Goal: Obtain resource: Obtain resource

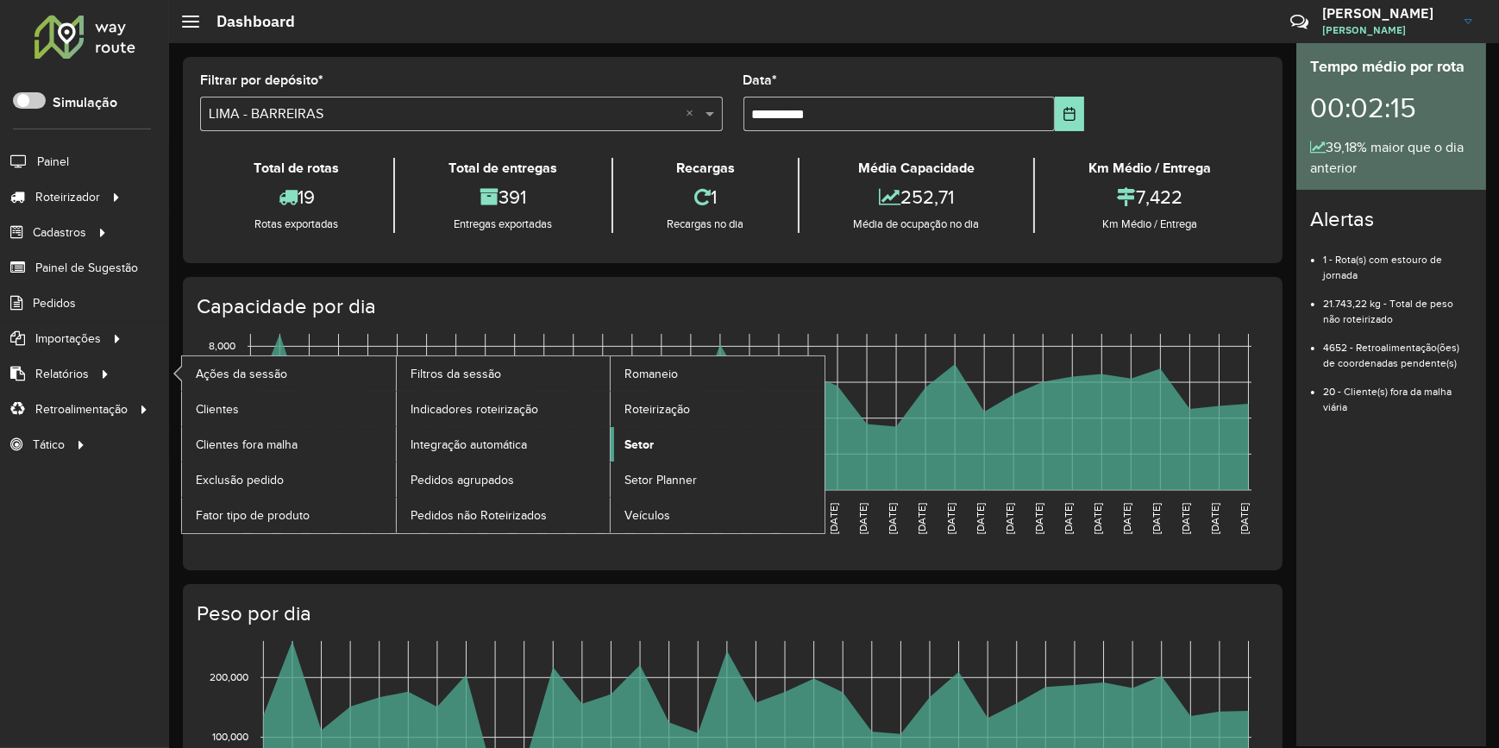
click at [639, 442] on span "Setor" at bounding box center [638, 444] width 29 height 18
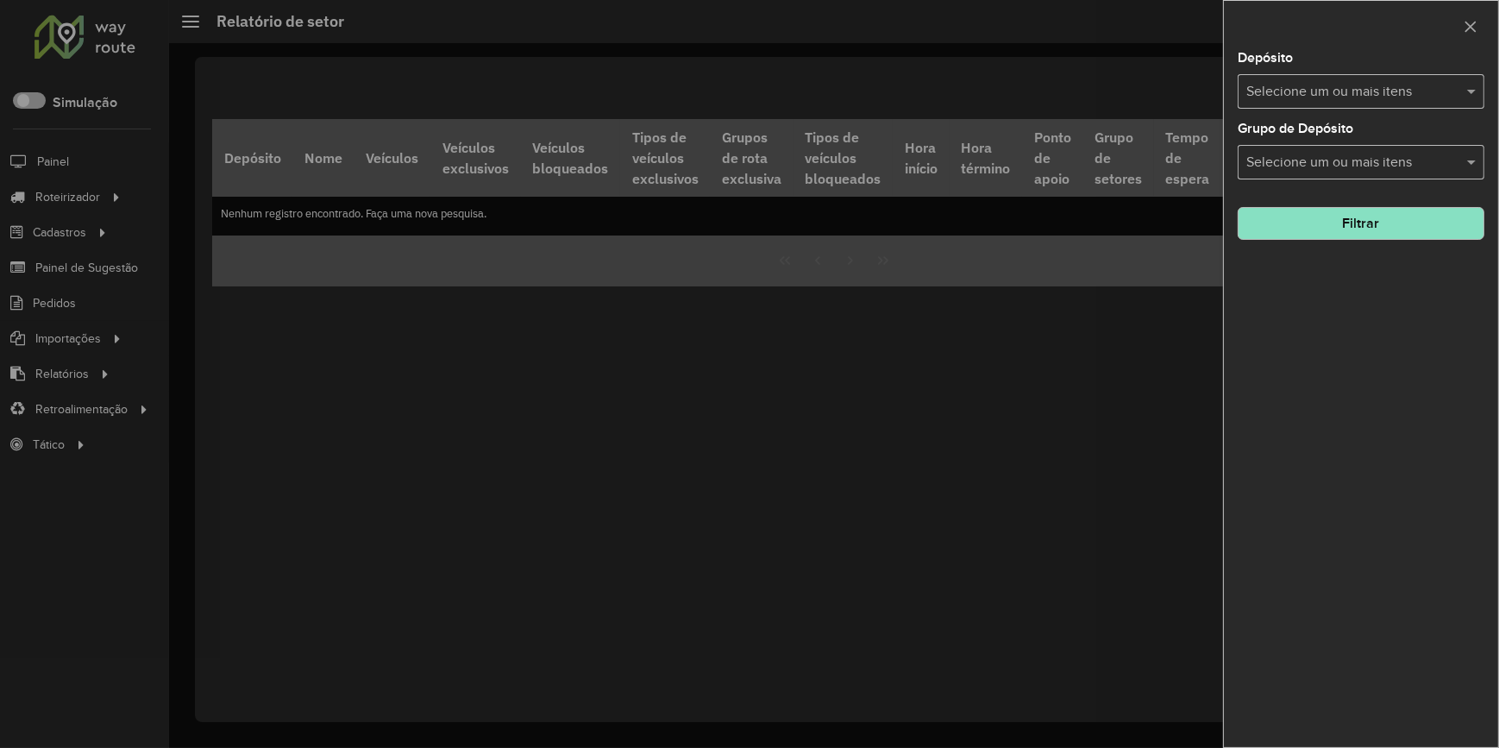
click at [1362, 90] on input "text" at bounding box center [1352, 92] width 221 height 21
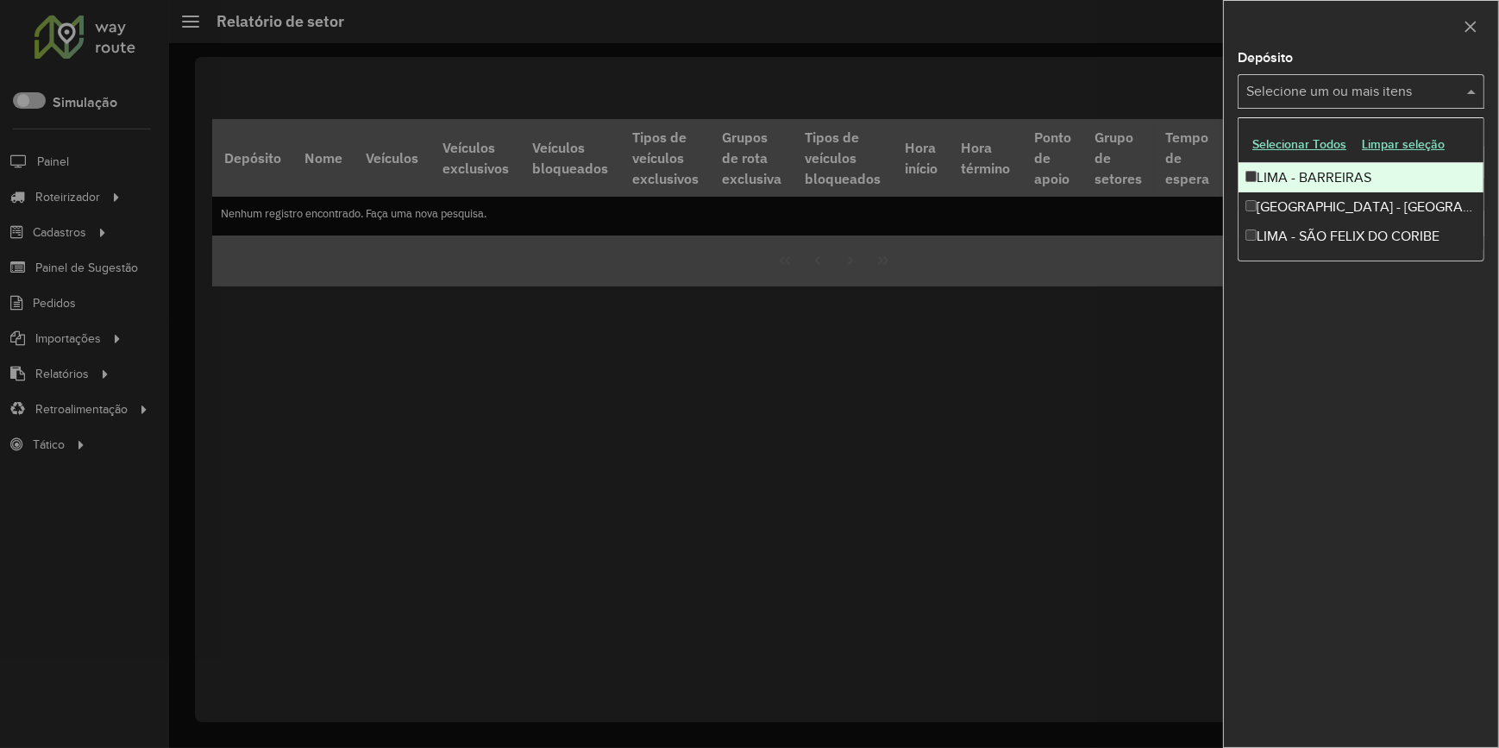
click at [1280, 193] on div "[GEOGRAPHIC_DATA] - [GEOGRAPHIC_DATA]" at bounding box center [1360, 206] width 245 height 29
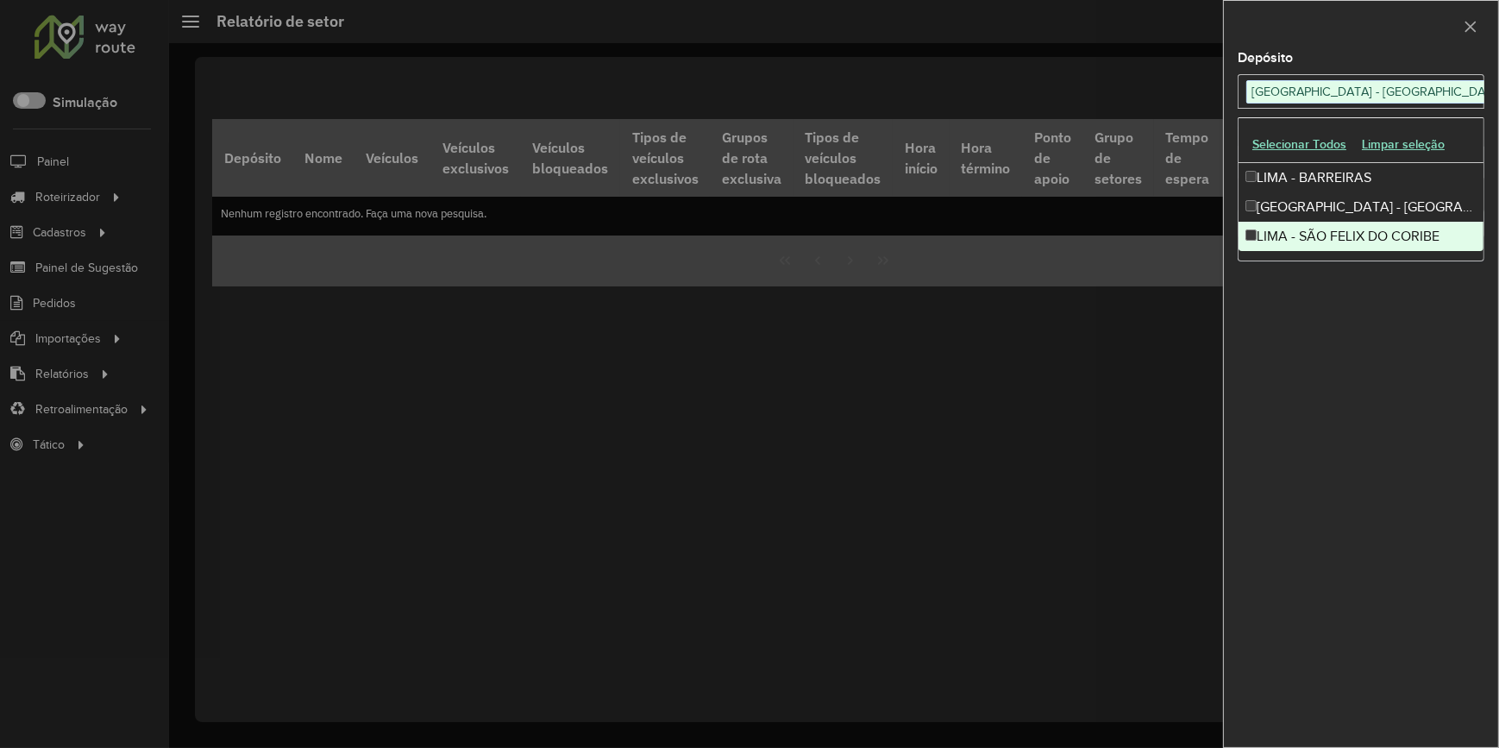
click at [1324, 336] on div "Depósito Selecione um ou mais itens LIMA - RIO VERDE × × Grupo de Depósito Sele…" at bounding box center [1361, 399] width 274 height 695
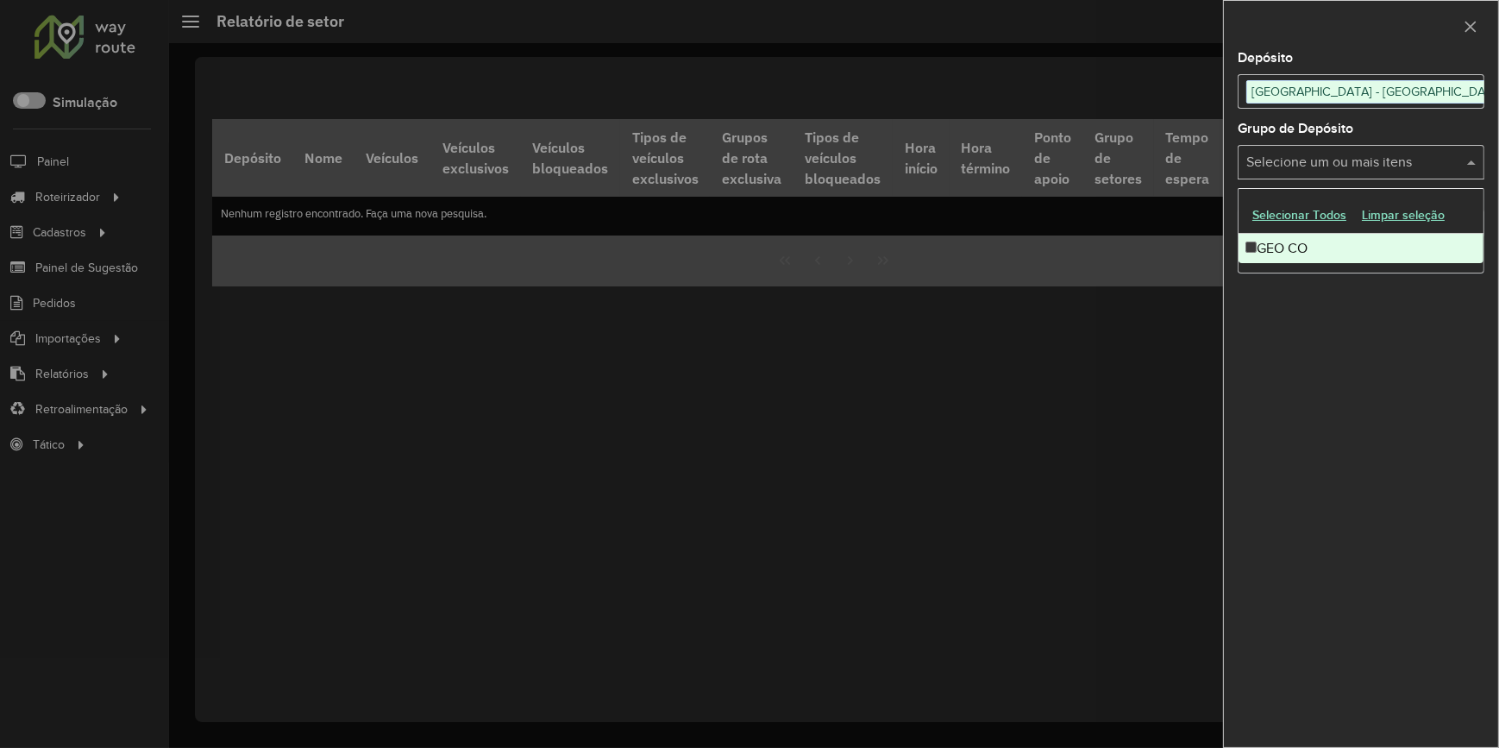
click at [1317, 160] on input "text" at bounding box center [1352, 163] width 221 height 21
click at [748, 364] on div at bounding box center [749, 374] width 1499 height 748
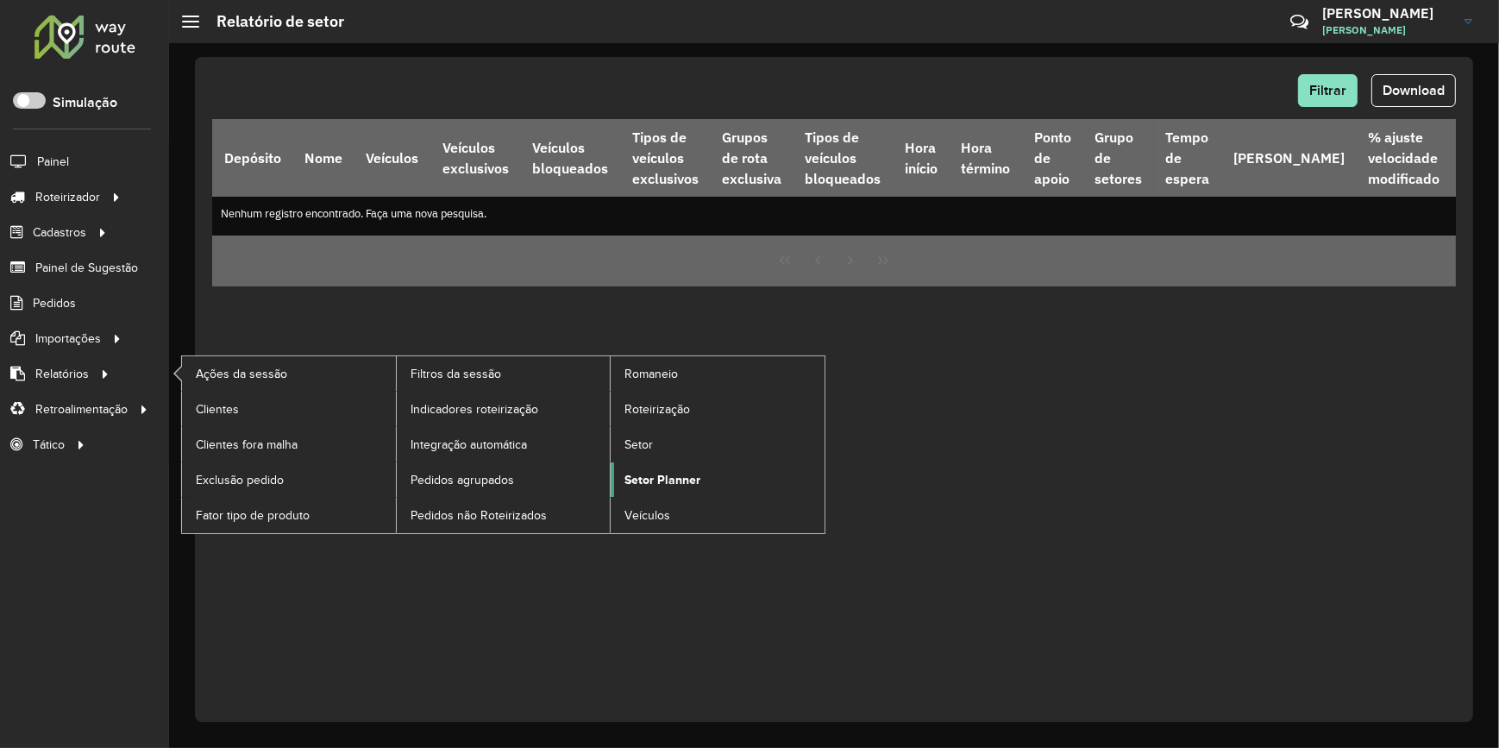
click at [665, 476] on span "Setor Planner" at bounding box center [662, 480] width 76 height 18
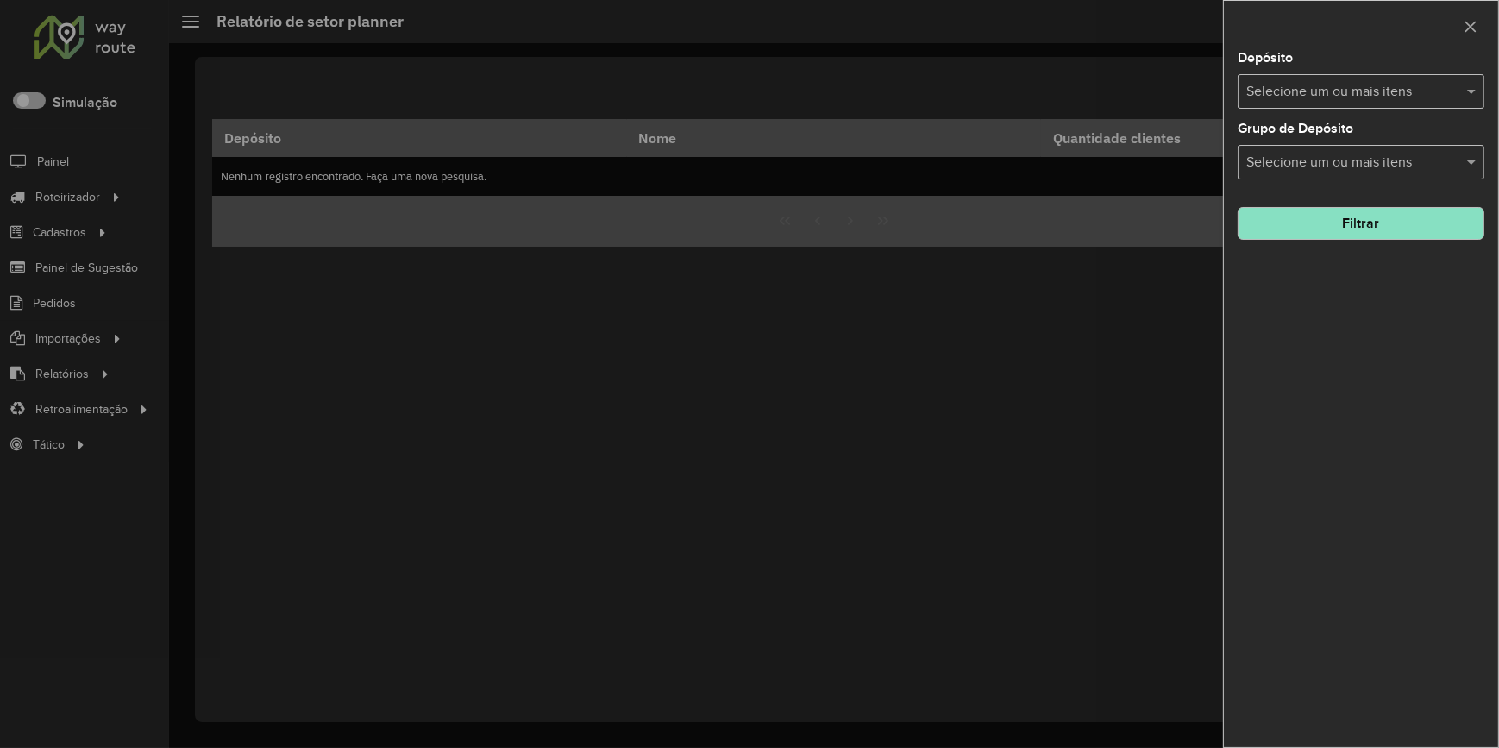
click at [126, 401] on div at bounding box center [749, 374] width 1499 height 748
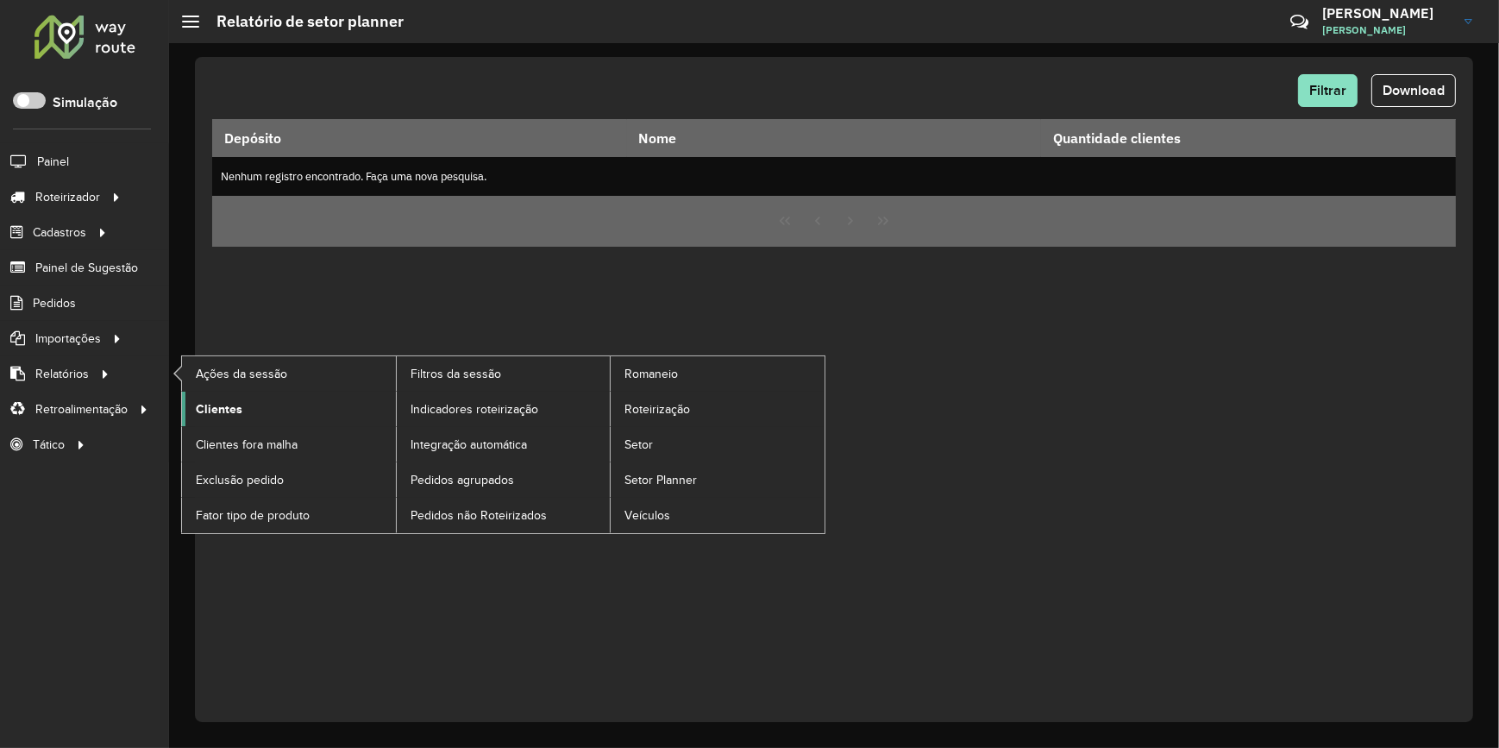
click at [220, 404] on span "Clientes" at bounding box center [219, 409] width 47 height 18
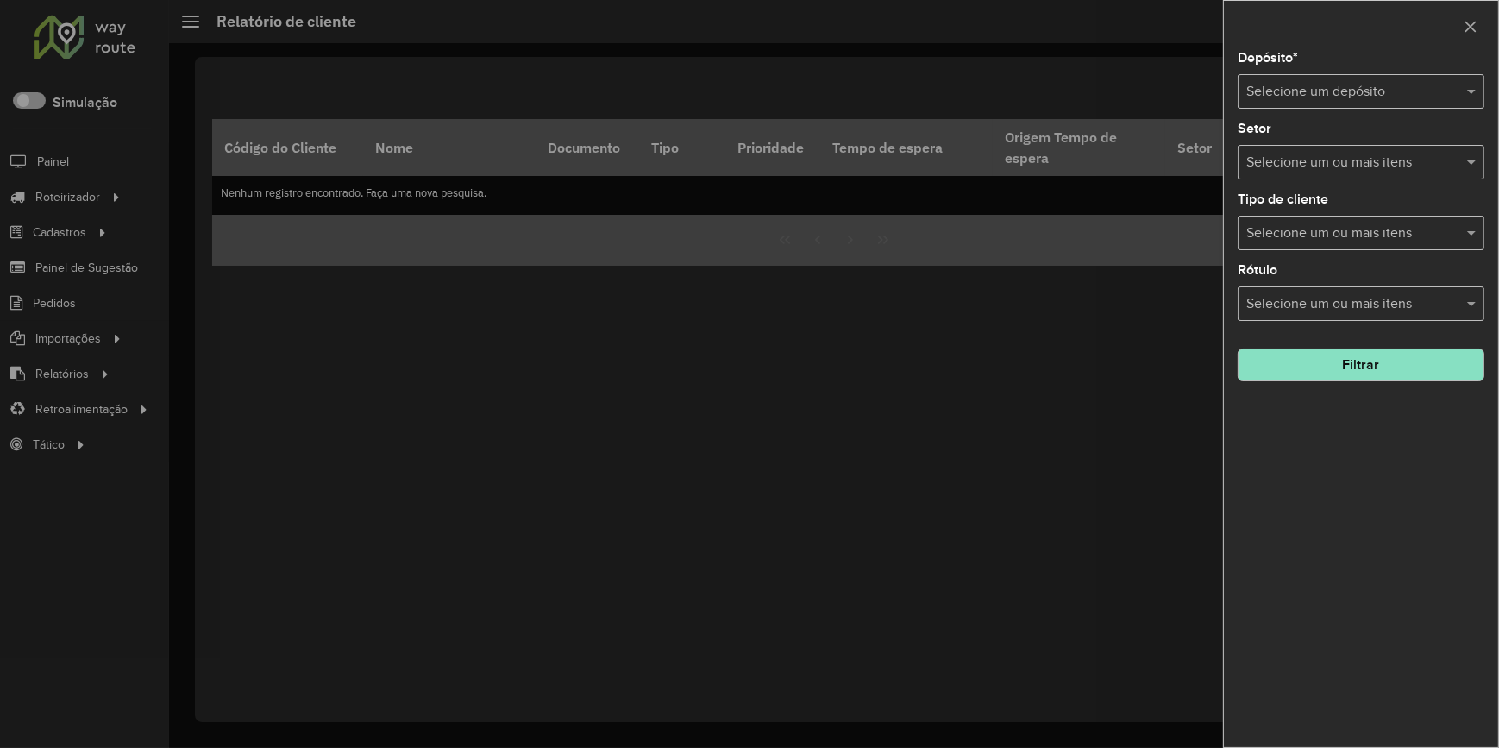
click at [1302, 85] on input "text" at bounding box center [1343, 92] width 195 height 21
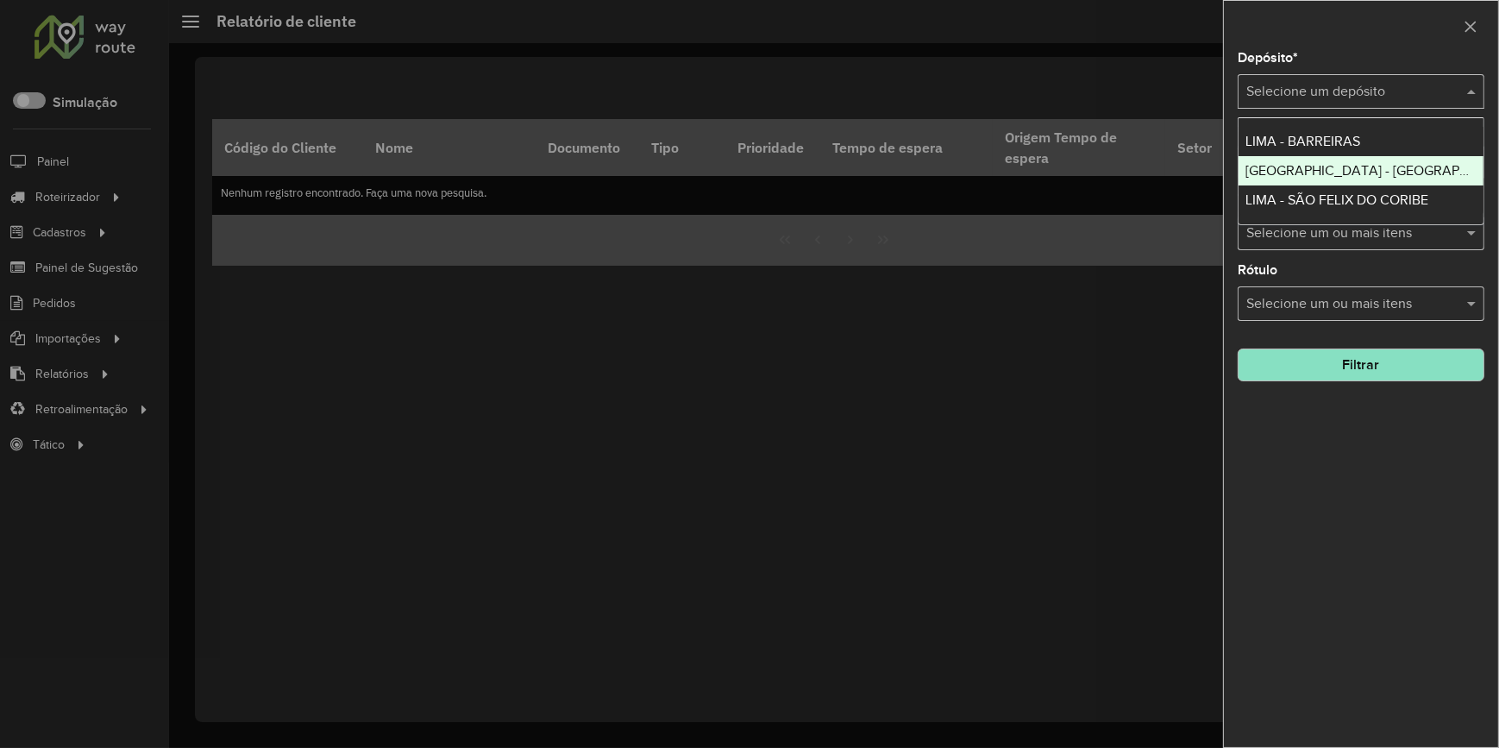
click at [1307, 175] on span "[GEOGRAPHIC_DATA] - [GEOGRAPHIC_DATA]" at bounding box center [1387, 170] width 284 height 15
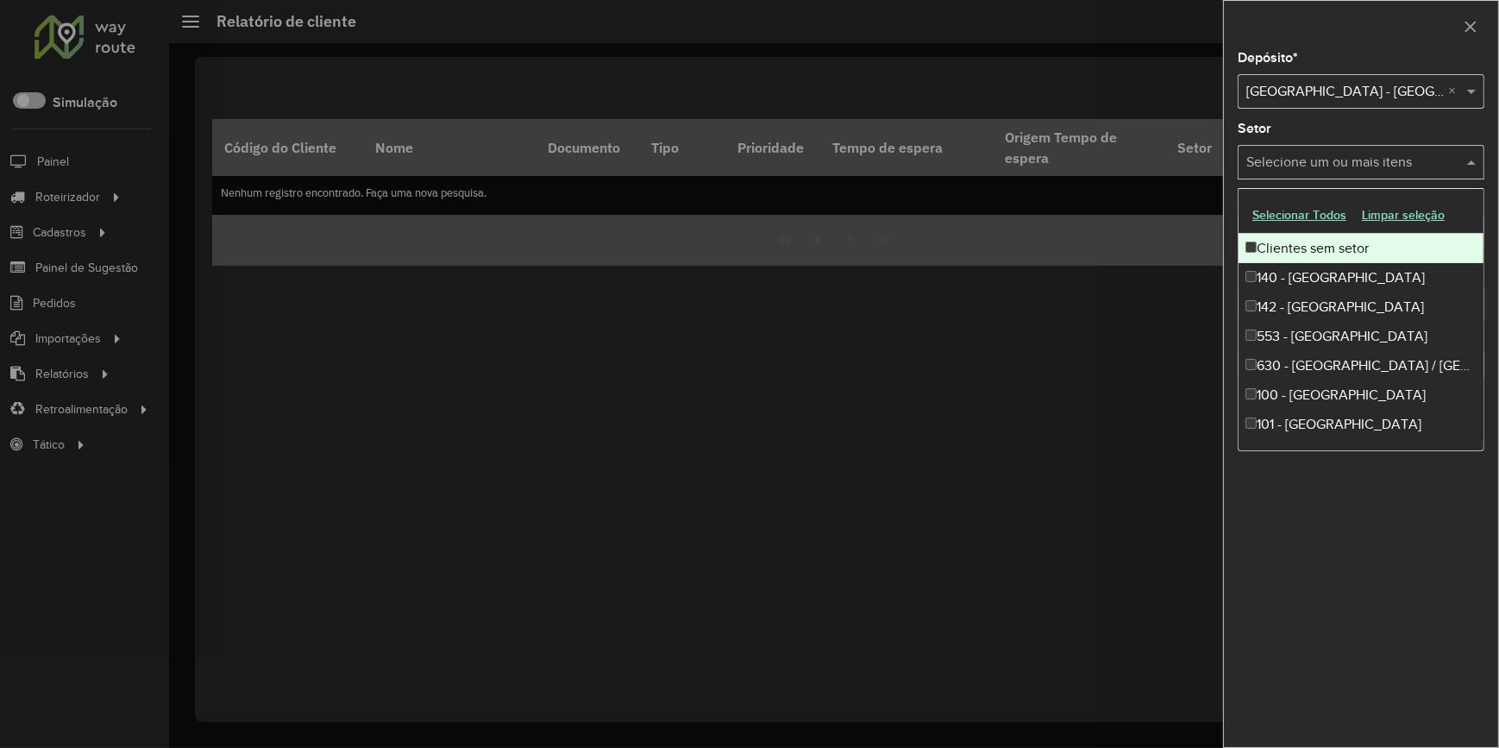
click at [1384, 166] on input "text" at bounding box center [1352, 163] width 221 height 21
click at [1149, 317] on div at bounding box center [749, 374] width 1499 height 748
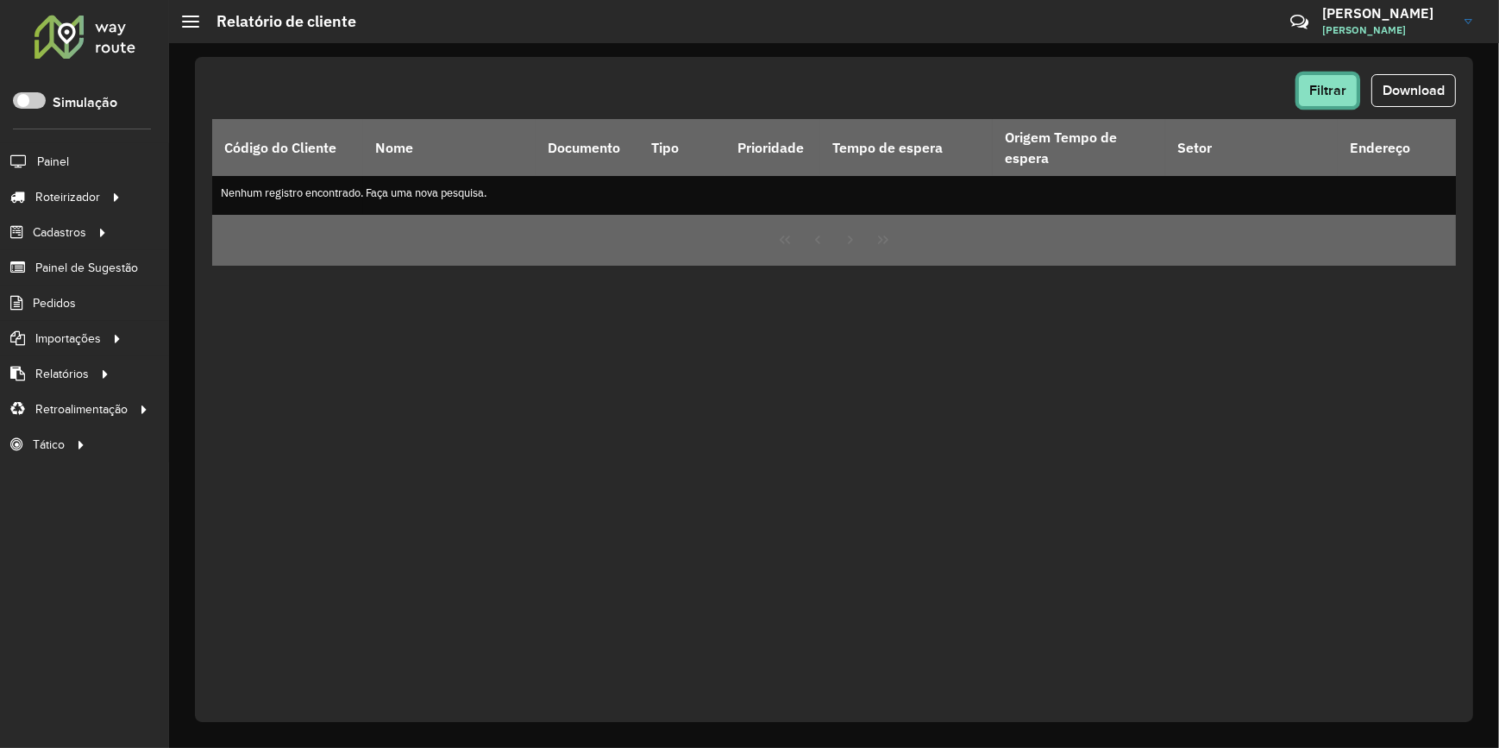
click at [1312, 83] on span "Filtrar" at bounding box center [1327, 90] width 37 height 15
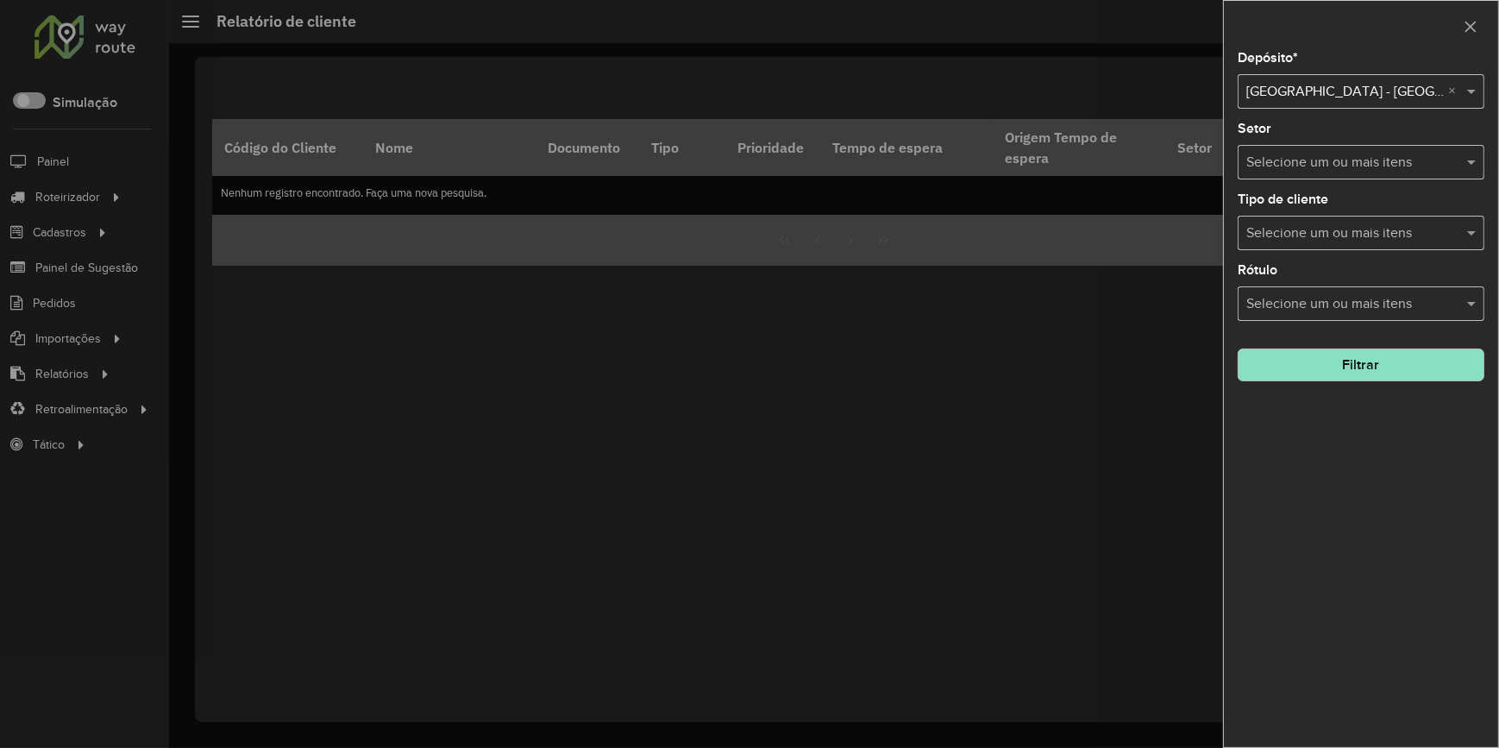
click at [1437, 223] on input "text" at bounding box center [1352, 233] width 221 height 21
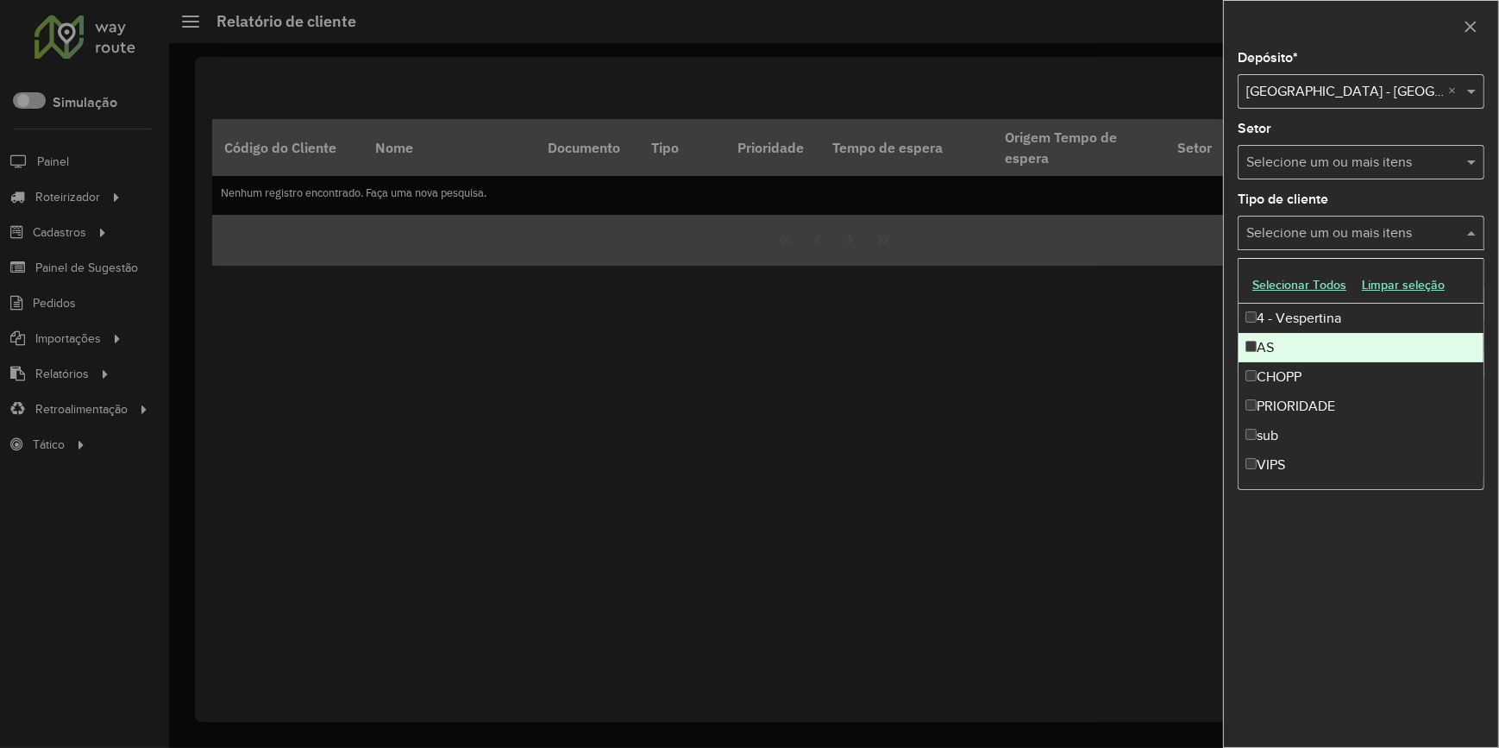
click at [1380, 350] on div "AS" at bounding box center [1360, 347] width 245 height 29
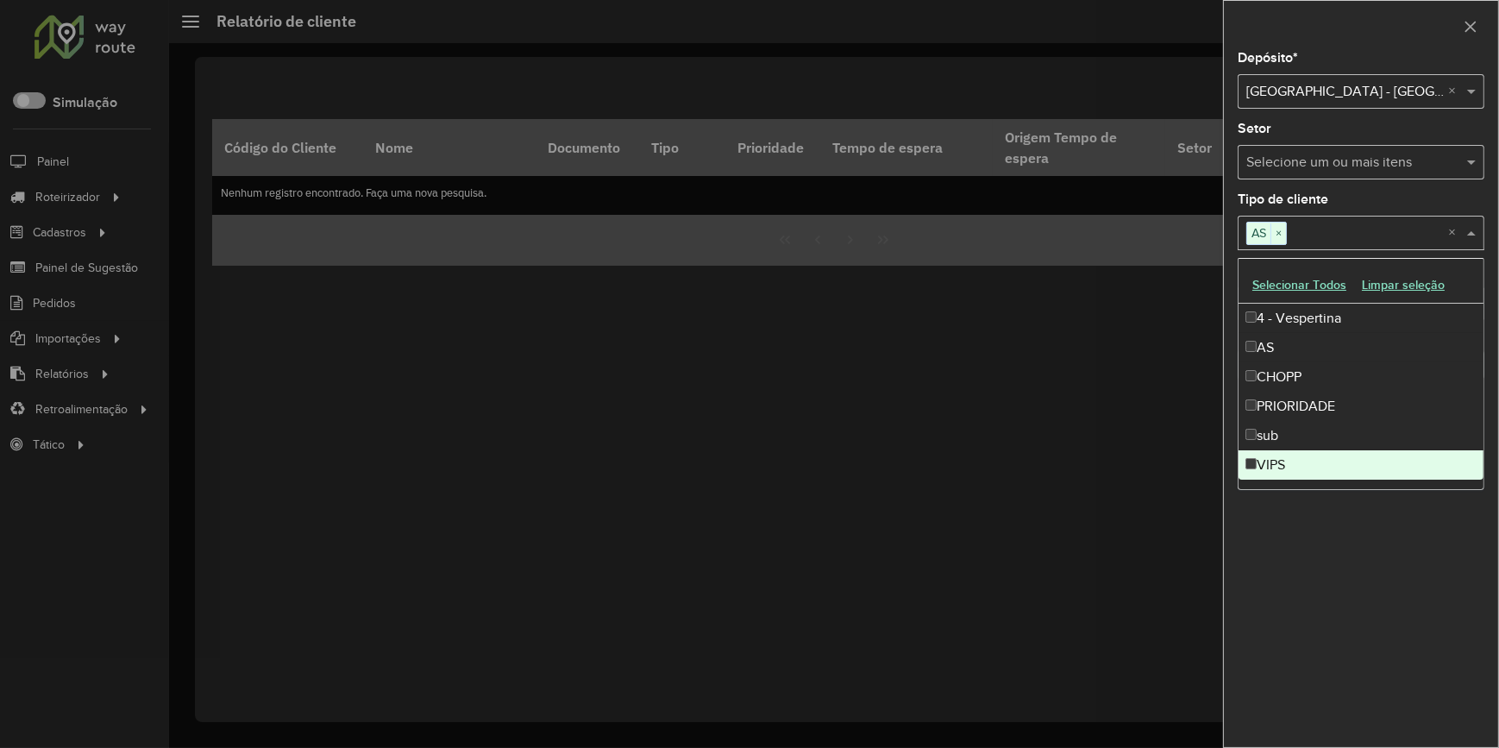
click at [1337, 668] on div "Depósito * Selecione um depósito × LIMA - RIO VERDE × Setor Selecione um ou mai…" at bounding box center [1361, 399] width 274 height 695
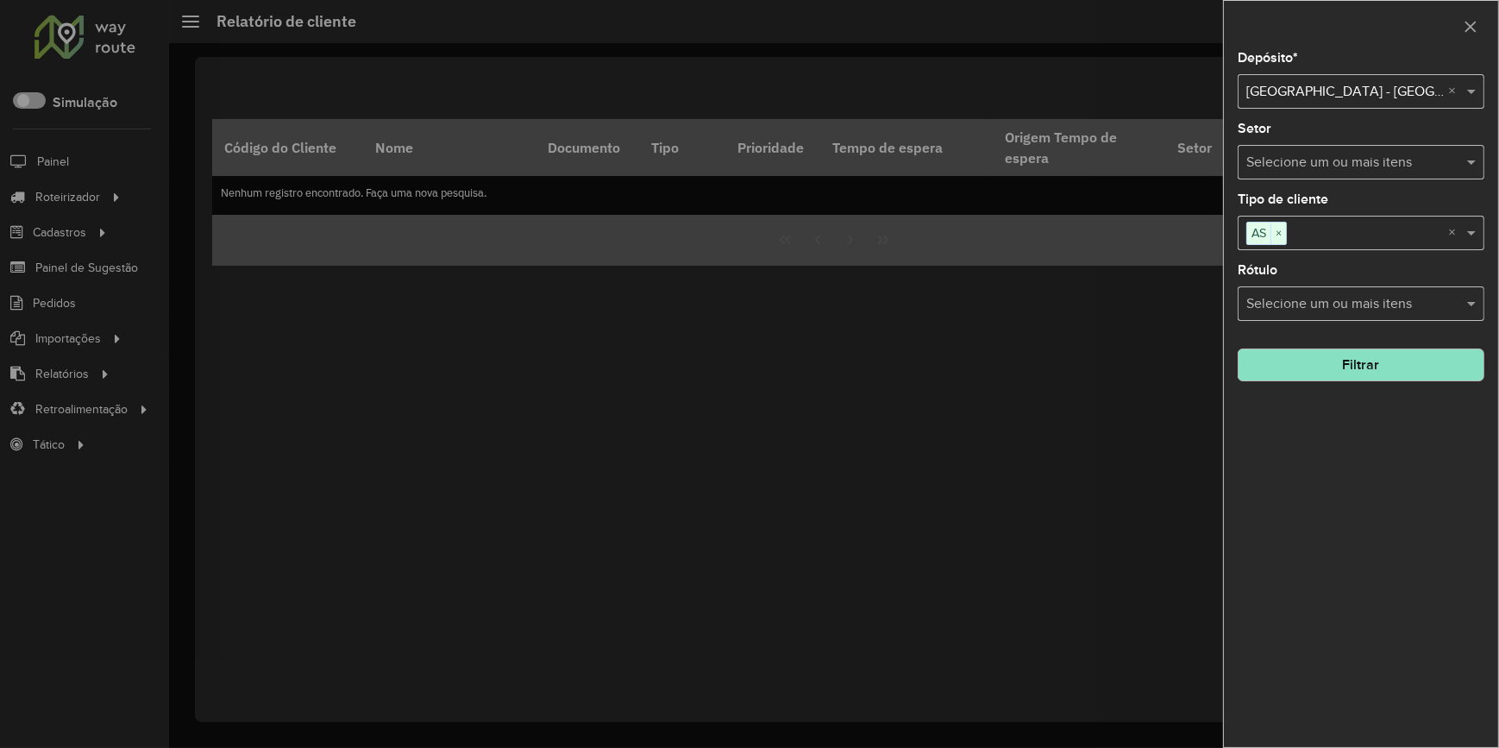
click at [1321, 314] on div "Selecione um ou mais itens" at bounding box center [1360, 303] width 247 height 34
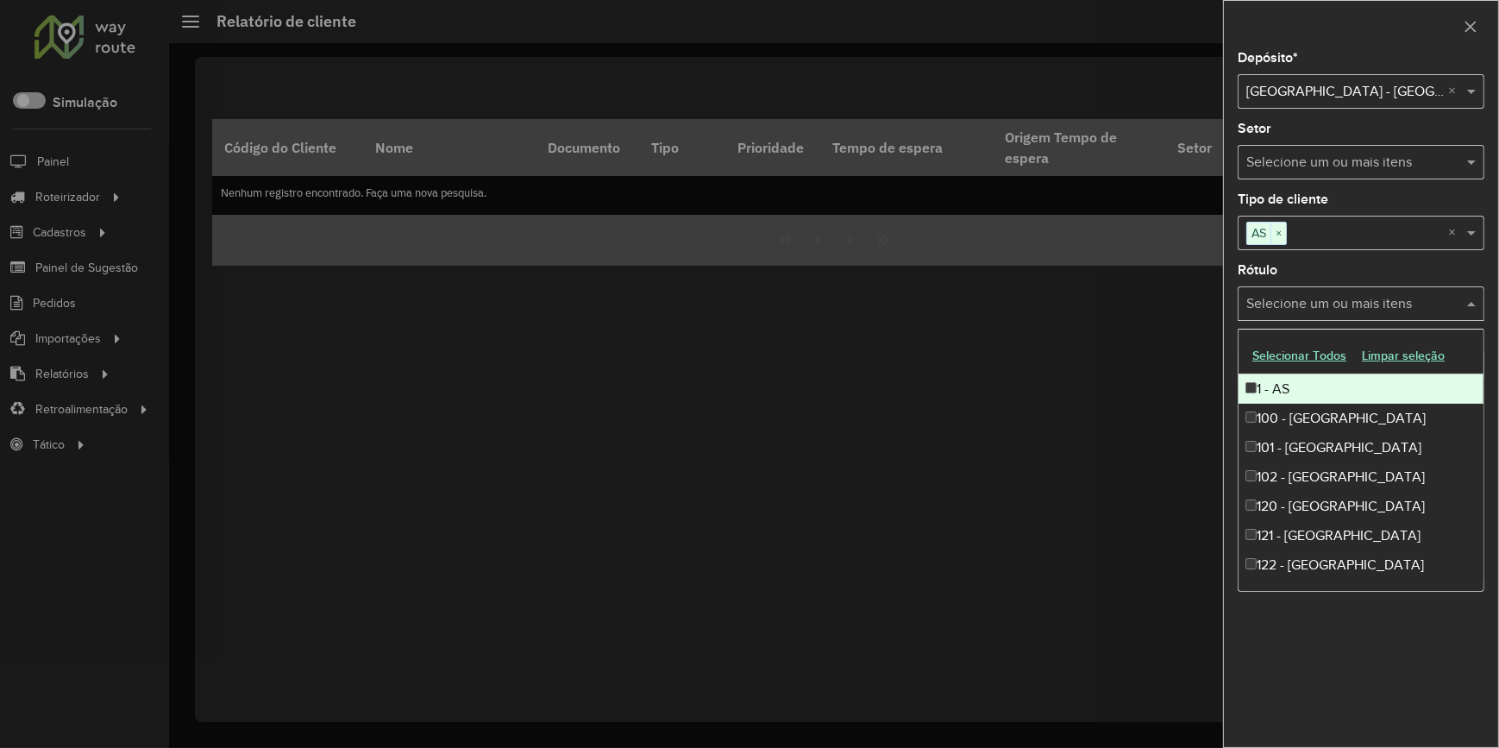
click at [1319, 302] on input "text" at bounding box center [1352, 304] width 221 height 21
click at [1093, 326] on div at bounding box center [749, 374] width 1499 height 748
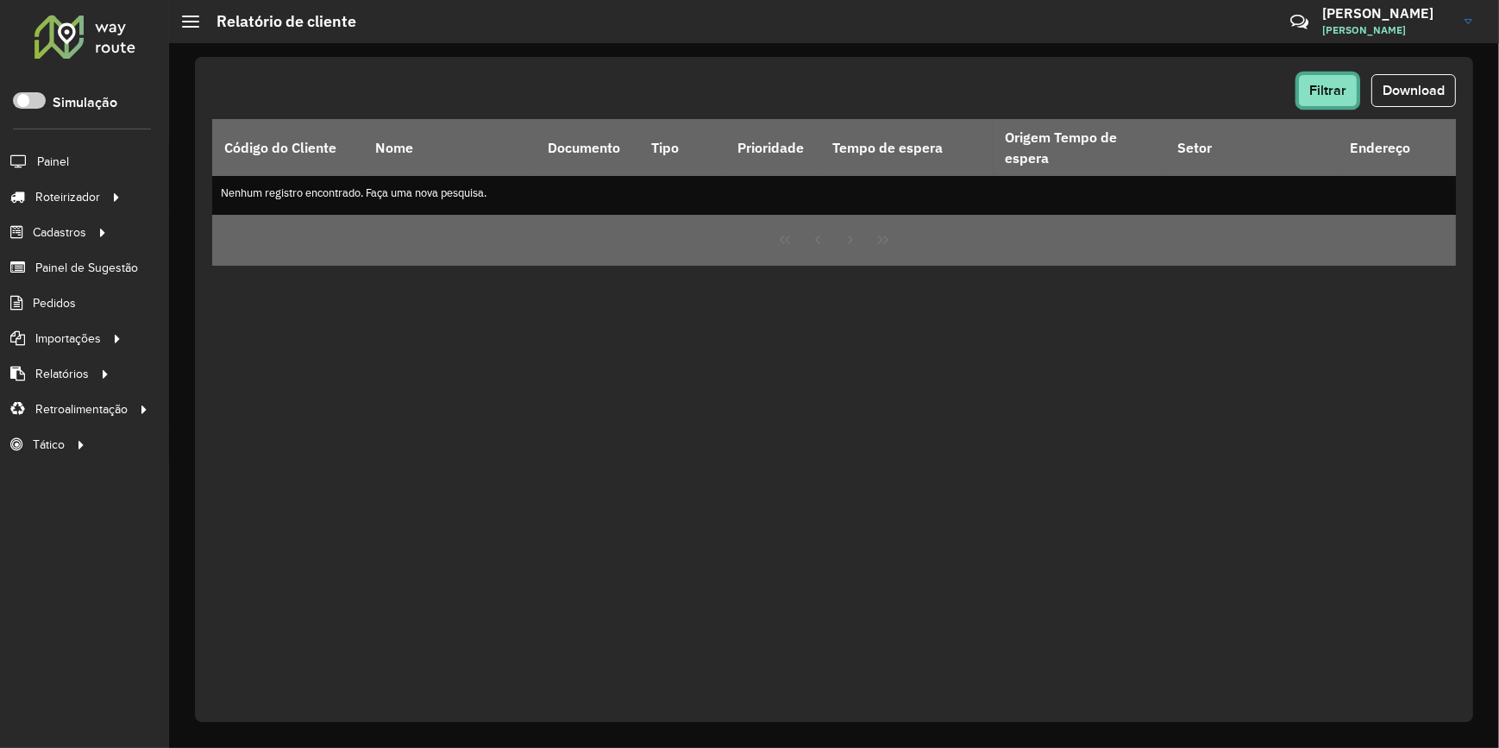
click at [1319, 86] on span "Filtrar" at bounding box center [1327, 90] width 37 height 15
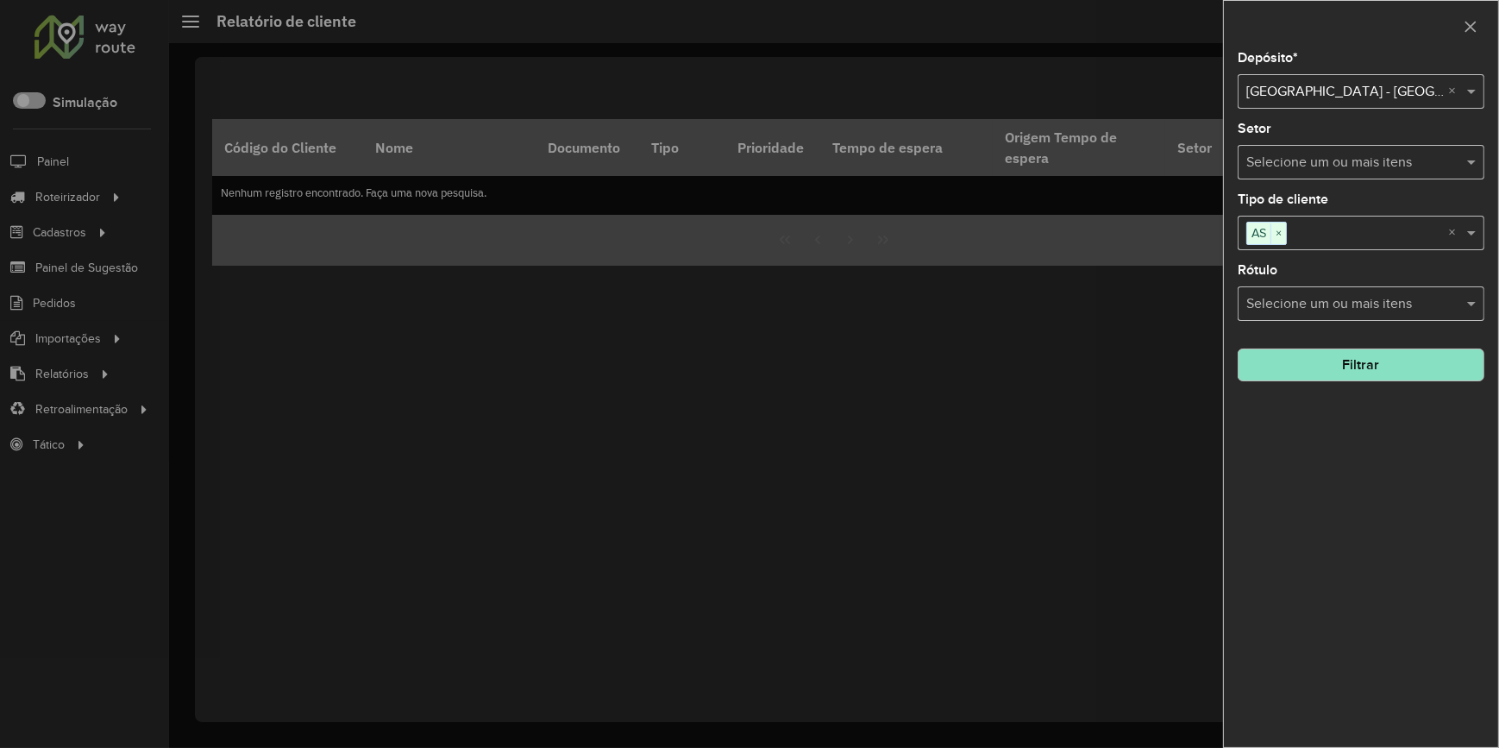
click at [1421, 374] on button "Filtrar" at bounding box center [1360, 364] width 247 height 33
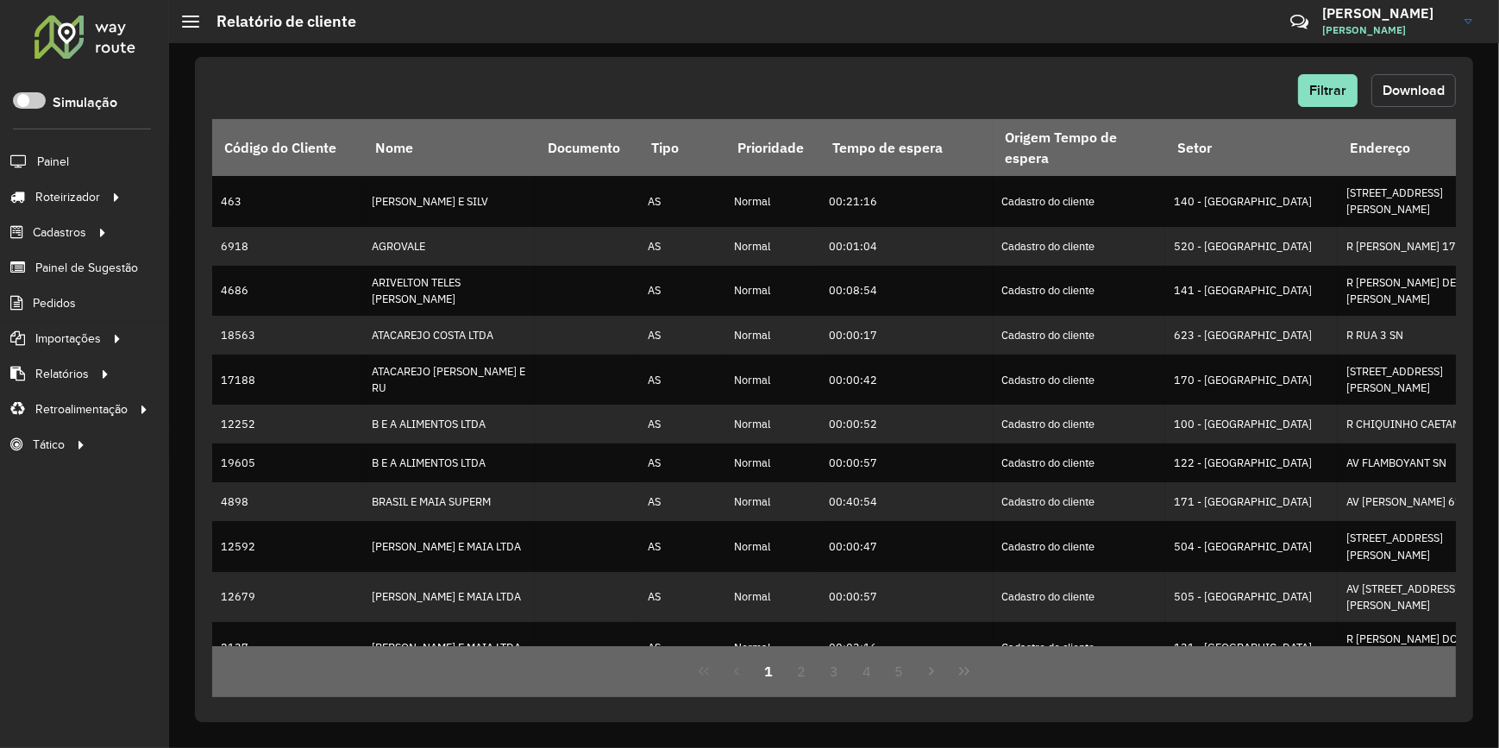
click at [1431, 80] on button "Download" at bounding box center [1413, 90] width 85 height 33
click at [935, 78] on div "Filtrar Download" at bounding box center [833, 90] width 1243 height 33
click at [1337, 80] on button "Filtrar" at bounding box center [1327, 90] width 59 height 33
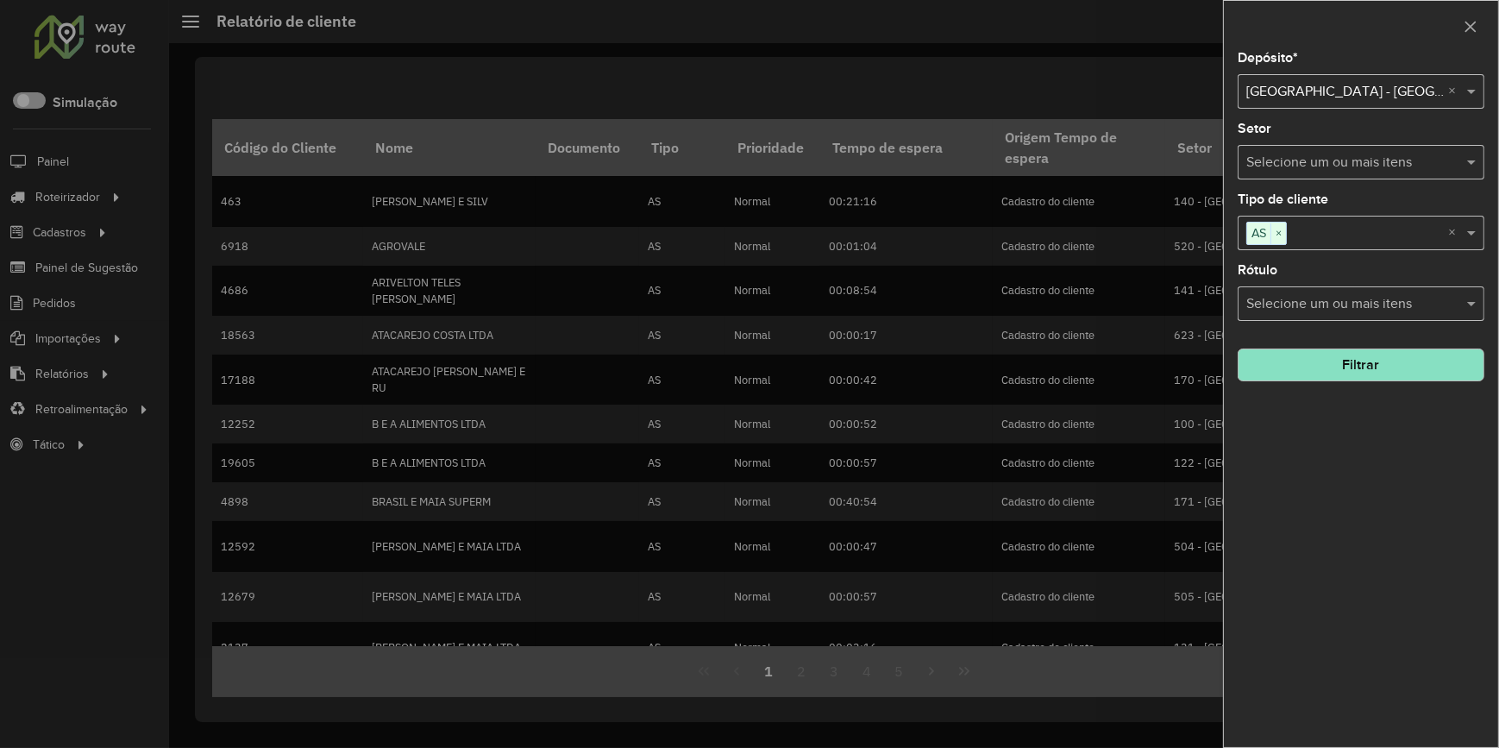
click at [1406, 230] on input "text" at bounding box center [1367, 233] width 161 height 21
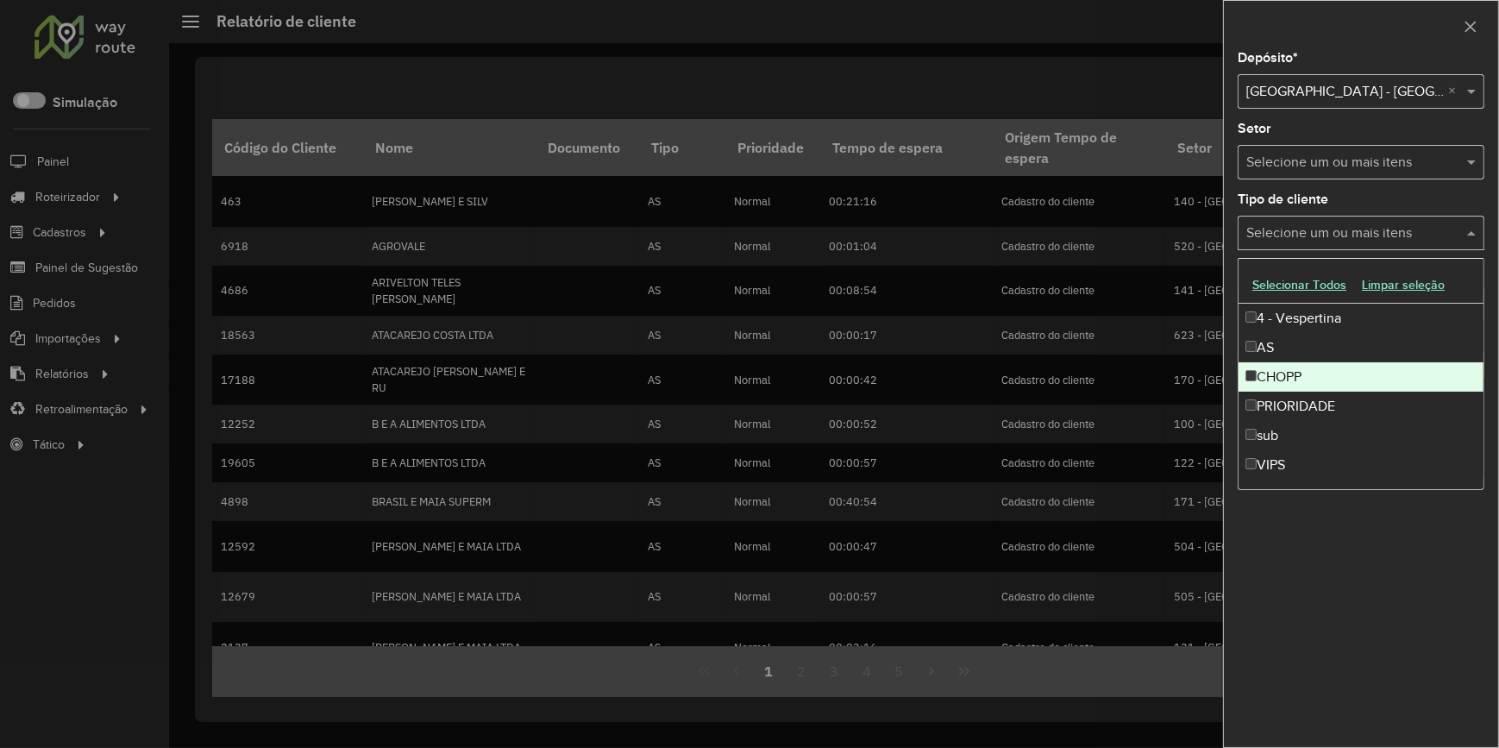
click at [1273, 379] on div "CHOPP" at bounding box center [1360, 376] width 245 height 29
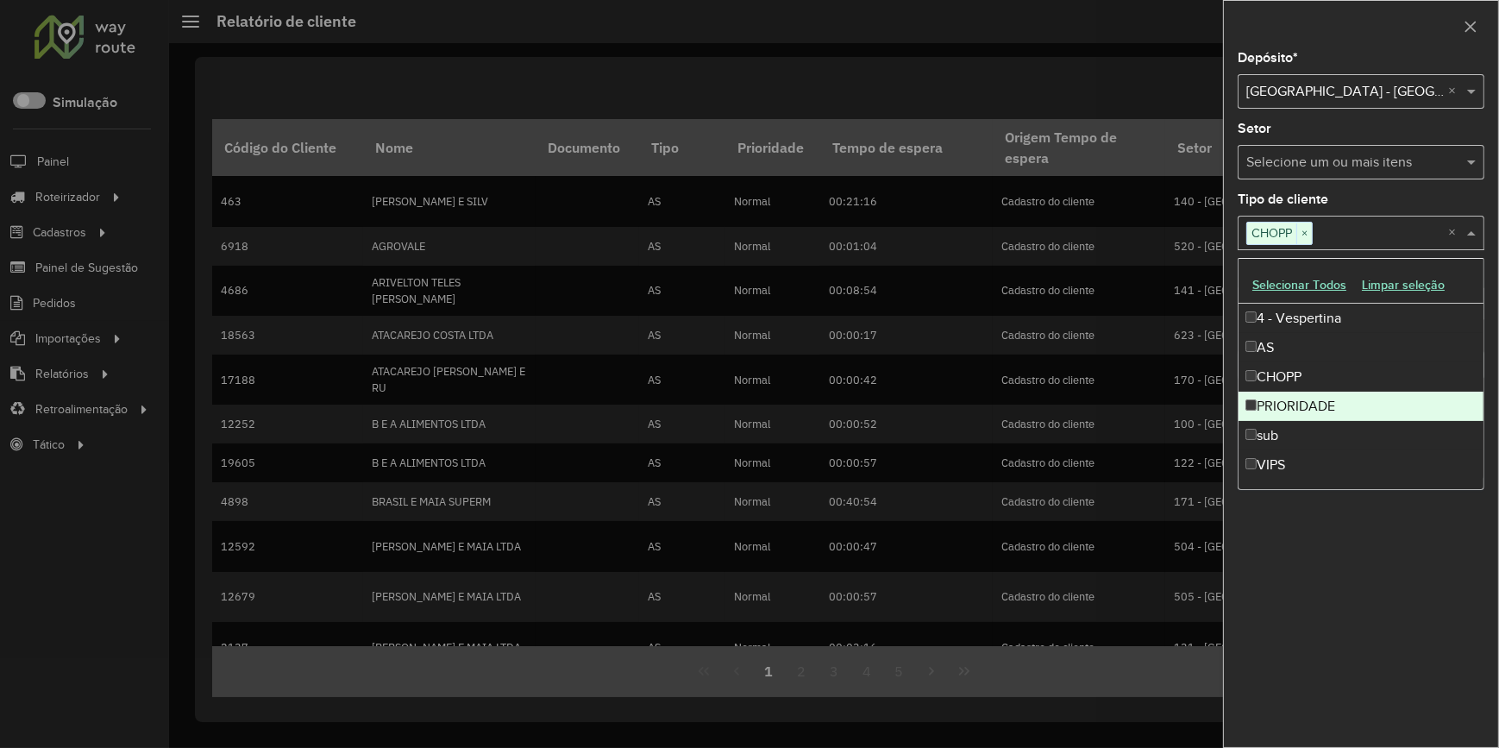
click at [1277, 404] on div "PRIORIDADE" at bounding box center [1360, 405] width 245 height 29
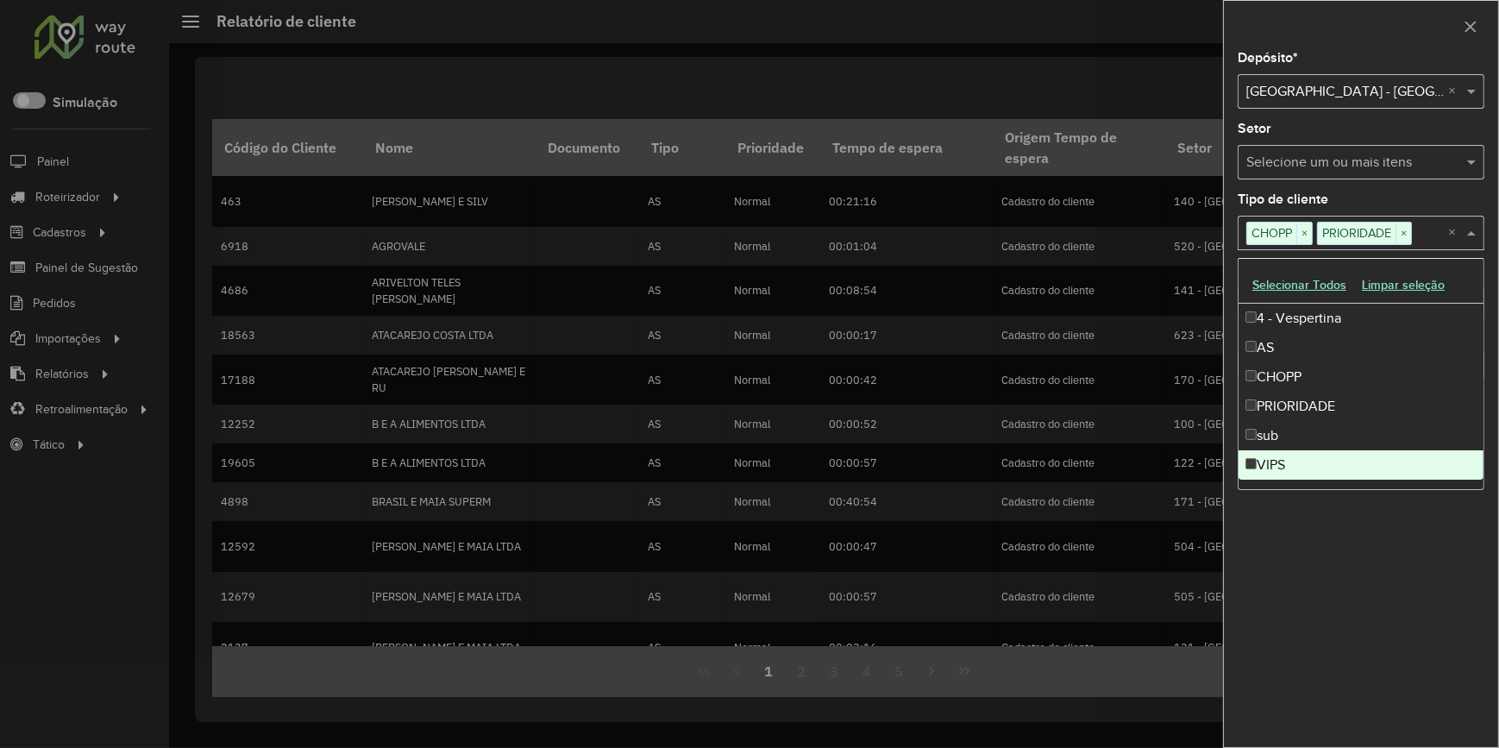
click at [1261, 468] on div "VIPS" at bounding box center [1360, 464] width 245 height 29
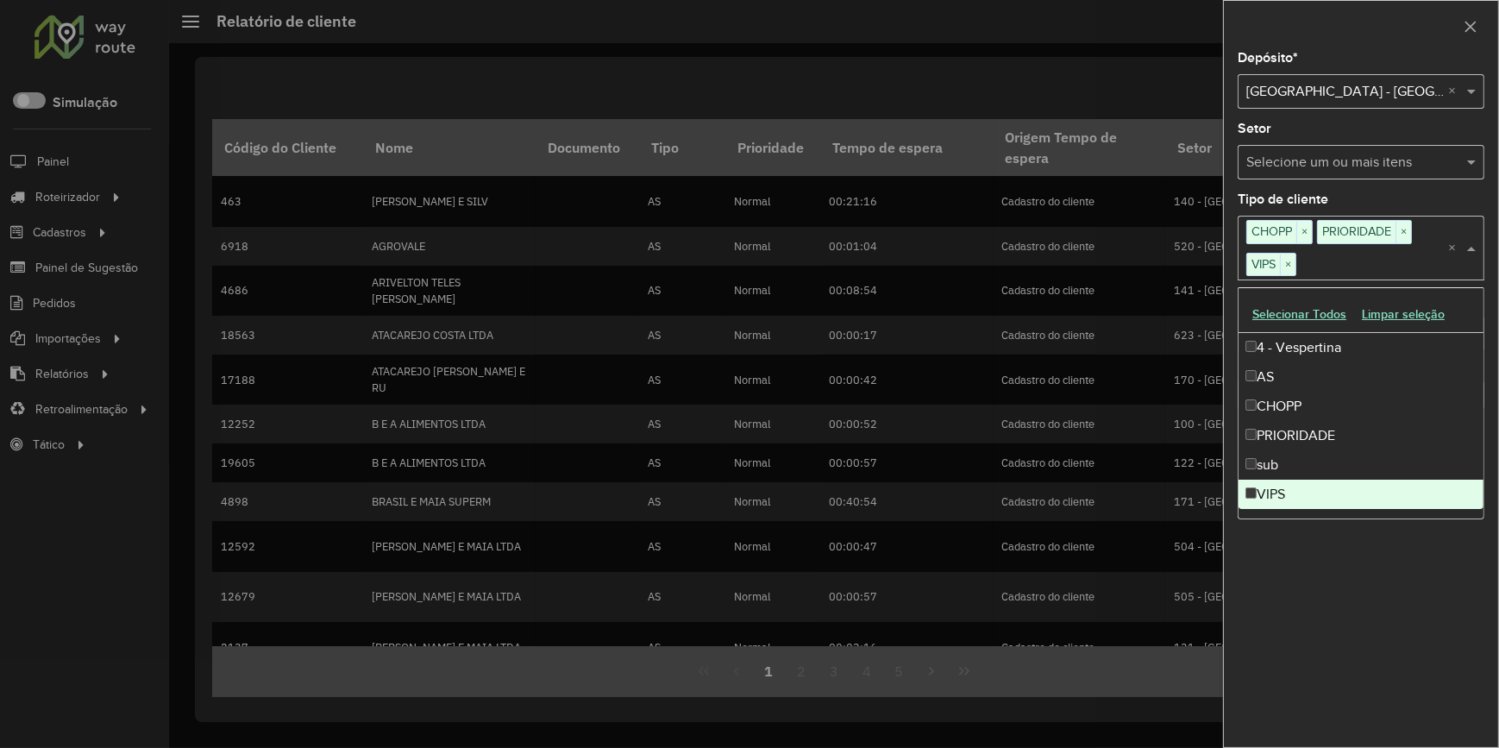
click at [1169, 671] on div at bounding box center [749, 374] width 1499 height 748
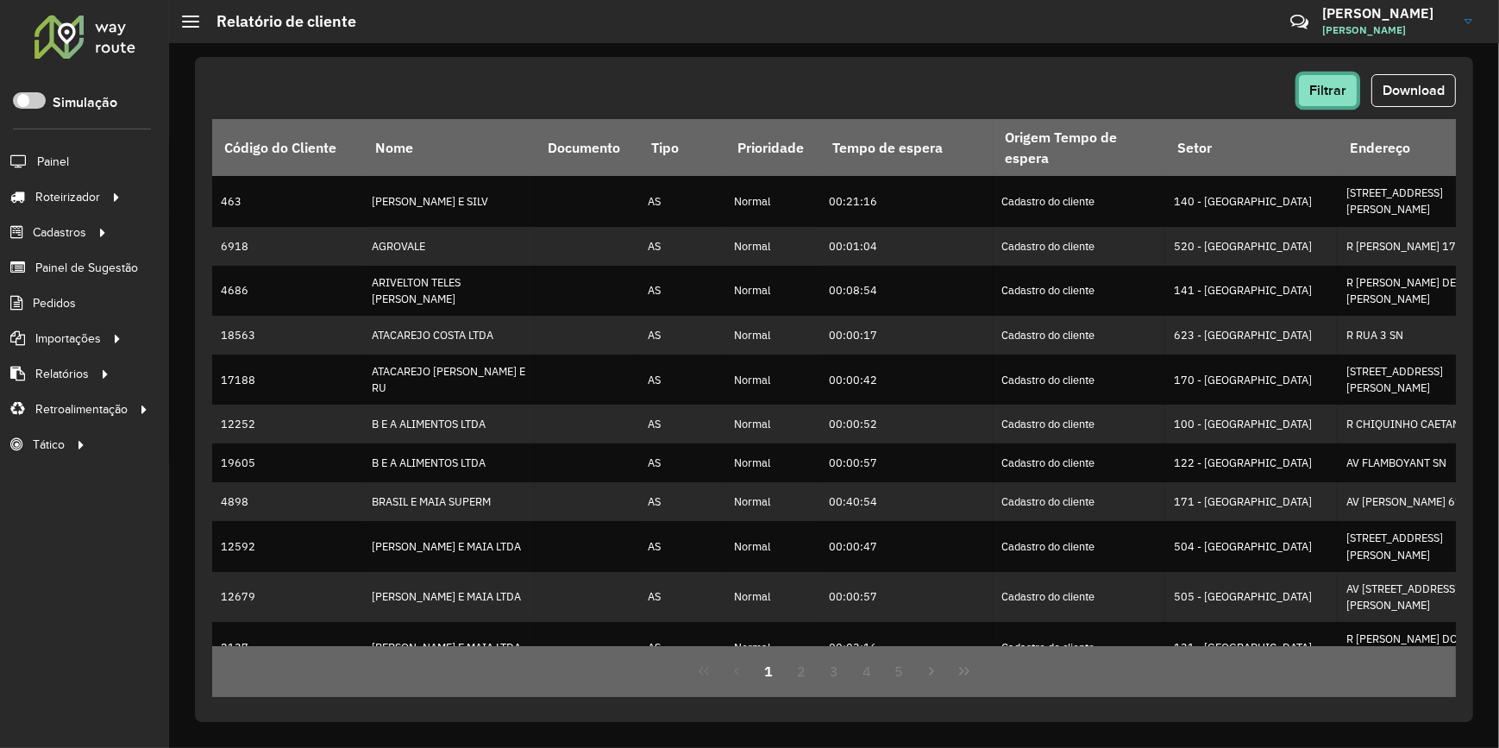
click at [1310, 85] on span "Filtrar" at bounding box center [1327, 90] width 37 height 15
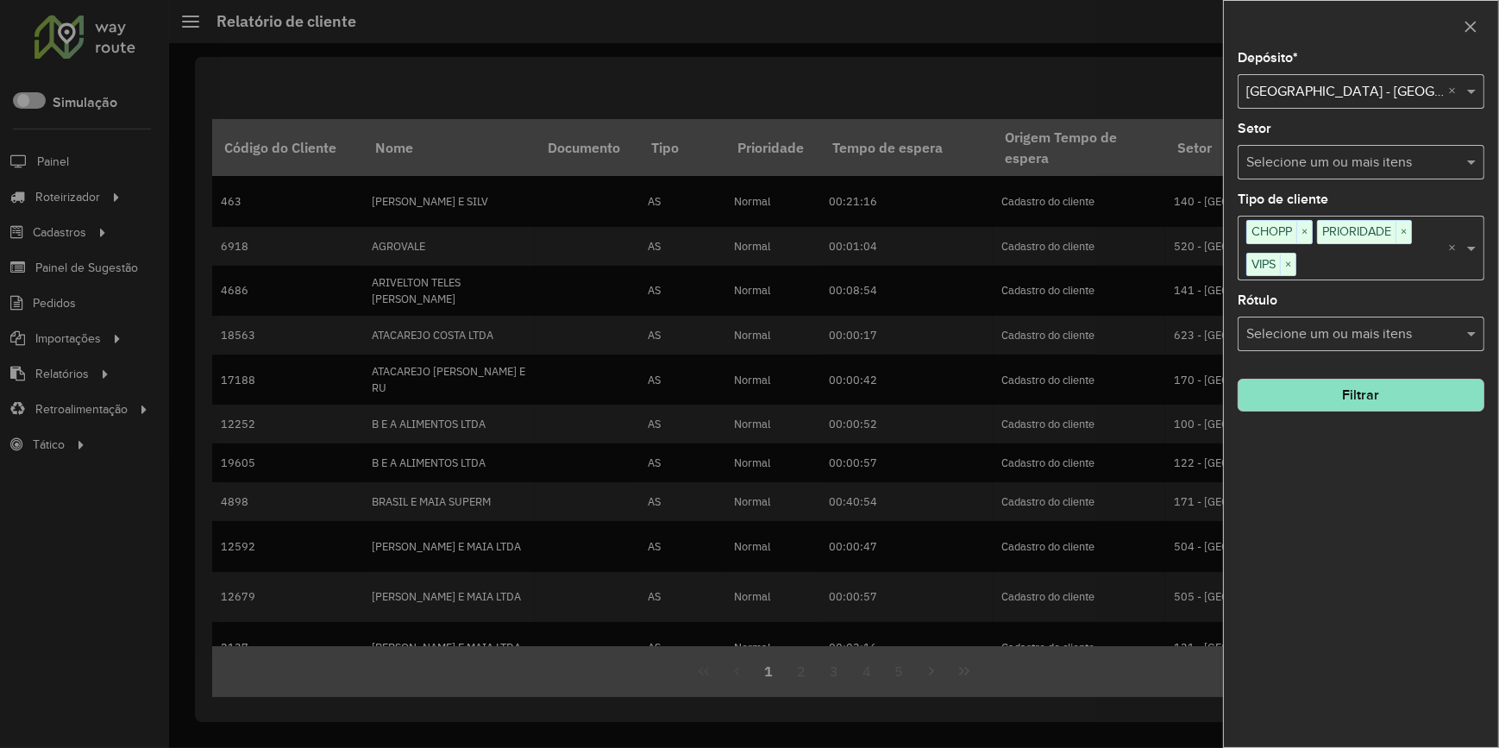
click at [1370, 396] on button "Filtrar" at bounding box center [1360, 395] width 247 height 33
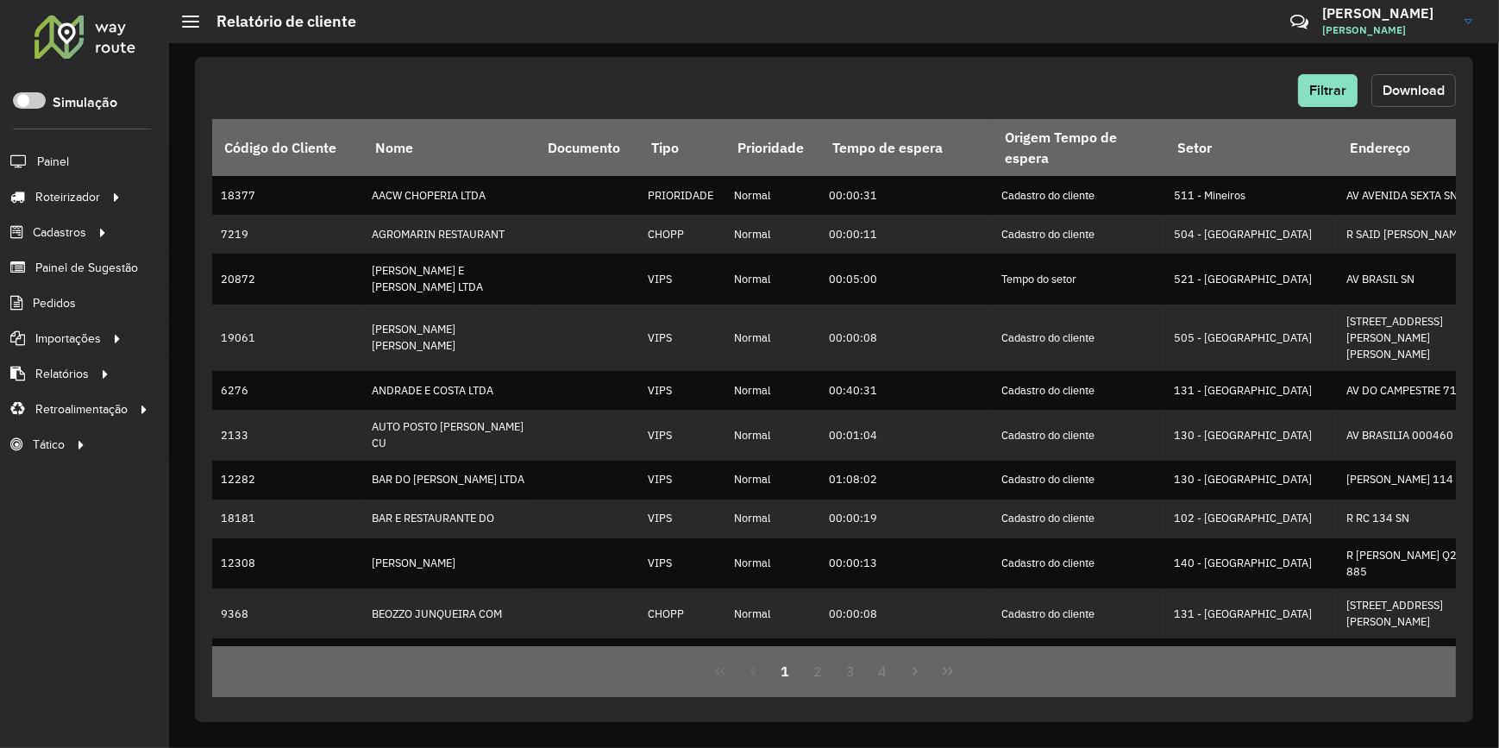
click at [1399, 90] on span "Download" at bounding box center [1413, 90] width 62 height 15
click at [1047, 86] on div "Filtrar Download" at bounding box center [833, 90] width 1243 height 33
click at [69, 32] on div at bounding box center [85, 36] width 104 height 45
